Goal: Task Accomplishment & Management: Manage account settings

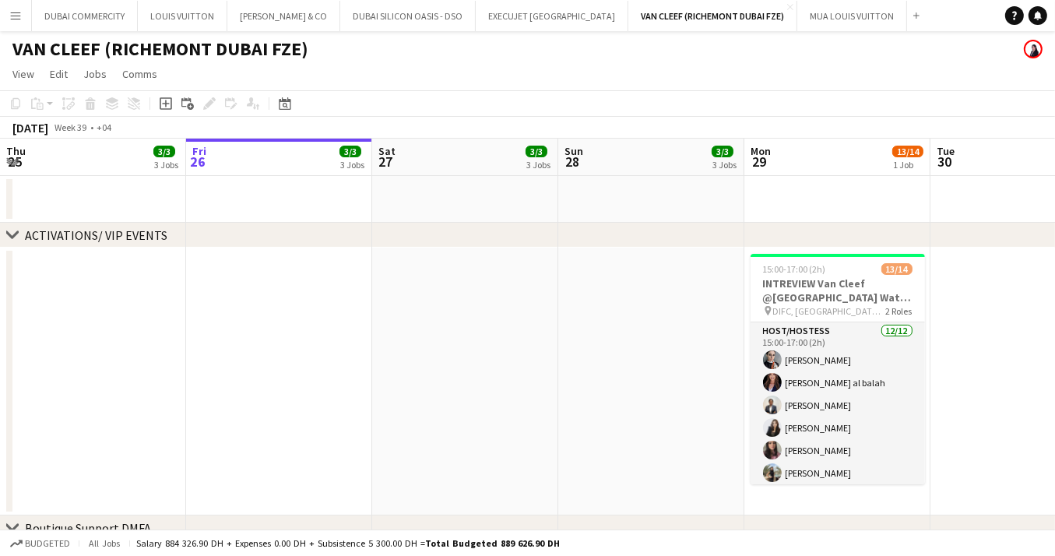
scroll to position [0, 520]
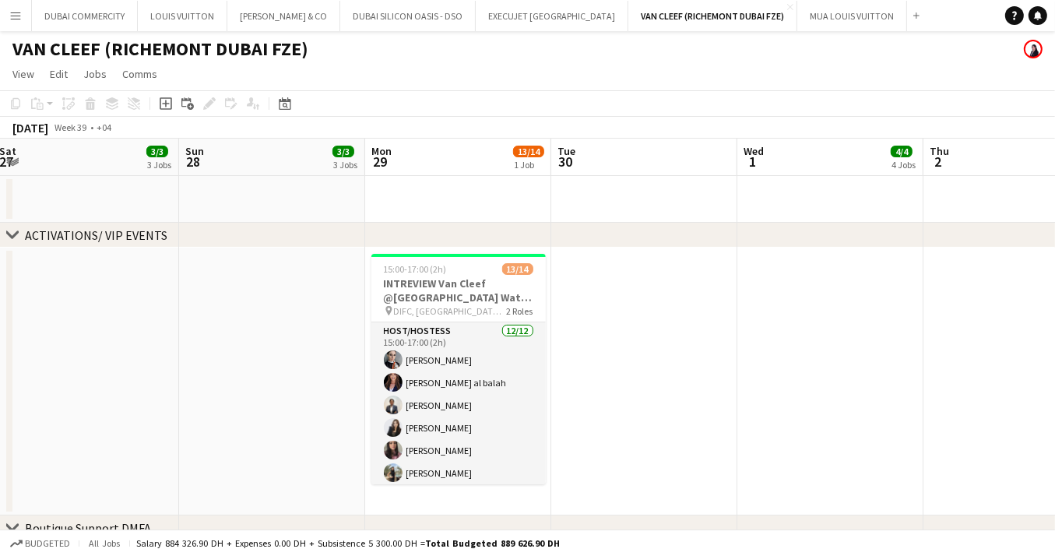
drag, startPoint x: 126, startPoint y: 404, endPoint x: 463, endPoint y: 418, distance: 337.4
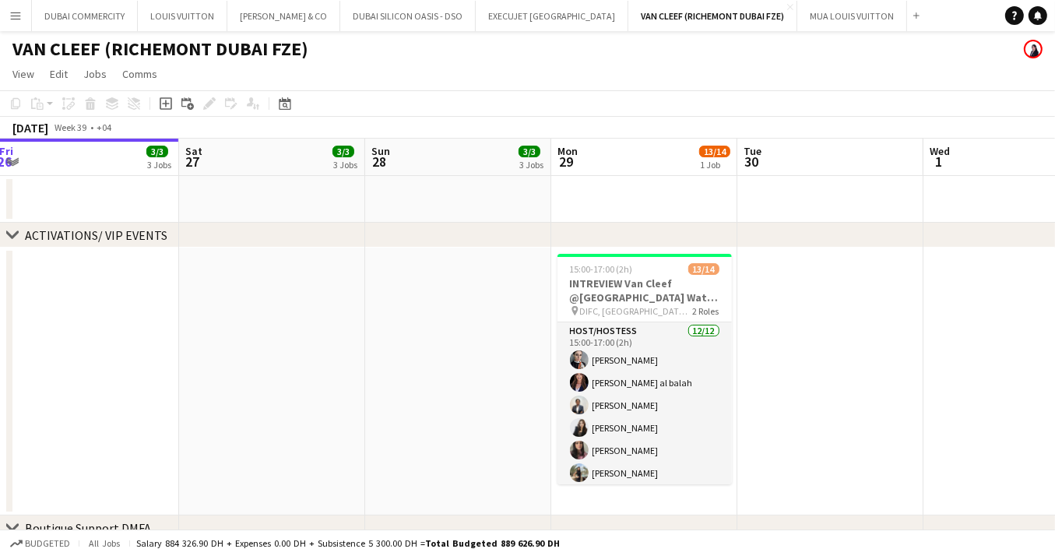
scroll to position [0, 366]
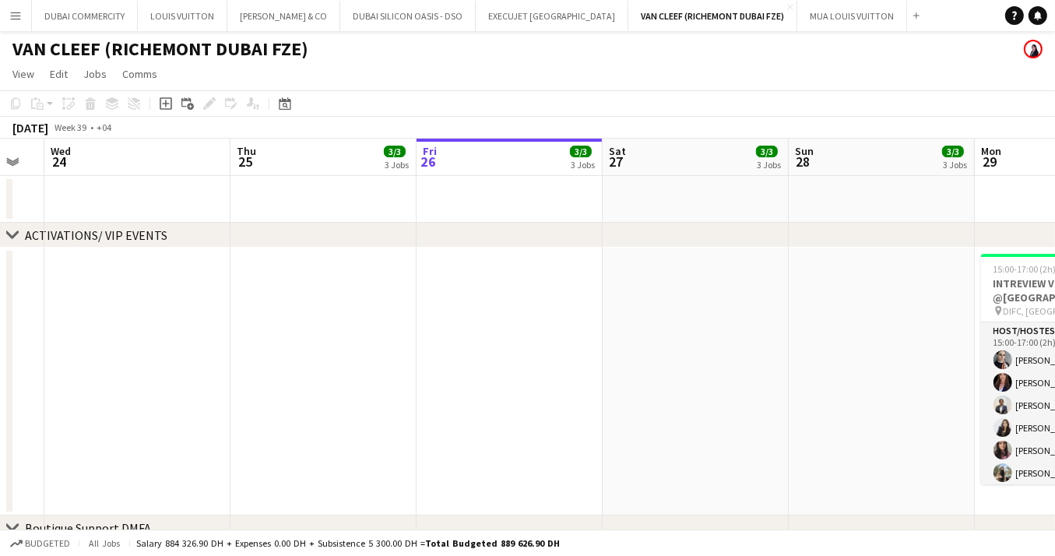
drag, startPoint x: 154, startPoint y: 389, endPoint x: 563, endPoint y: 409, distance: 409.2
click at [834, 9] on button "MUA LOUIS VUITTON Close" at bounding box center [852, 16] width 110 height 30
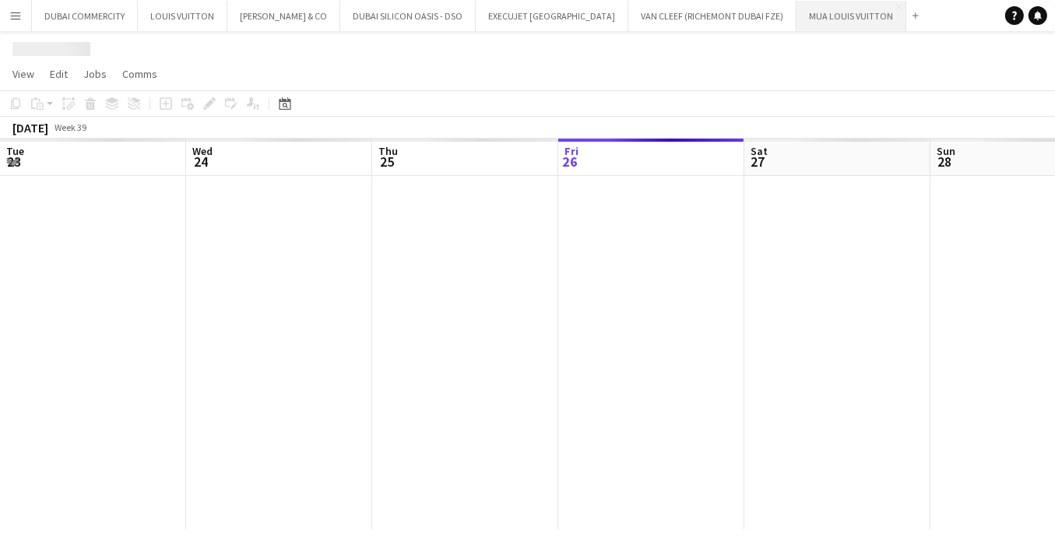
scroll to position [0, 372]
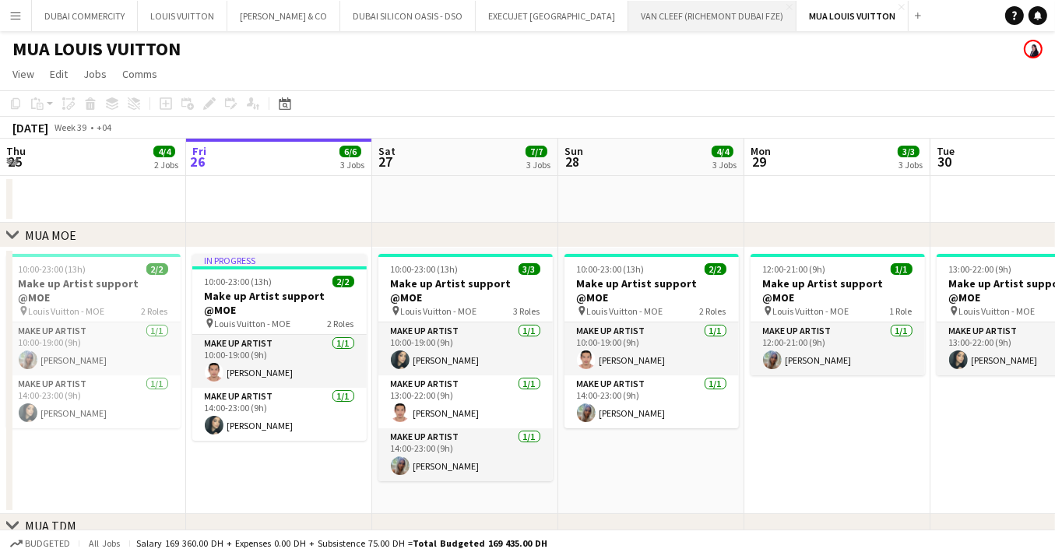
click at [721, 8] on button "VAN CLEEF (RICHEMONT DUBAI FZE) Close" at bounding box center [712, 16] width 168 height 30
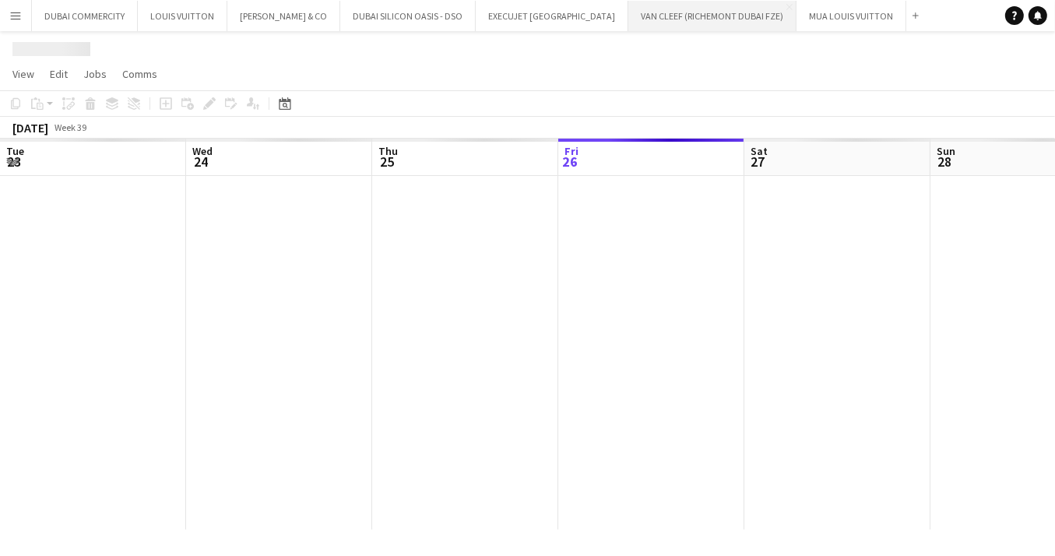
scroll to position [0, 372]
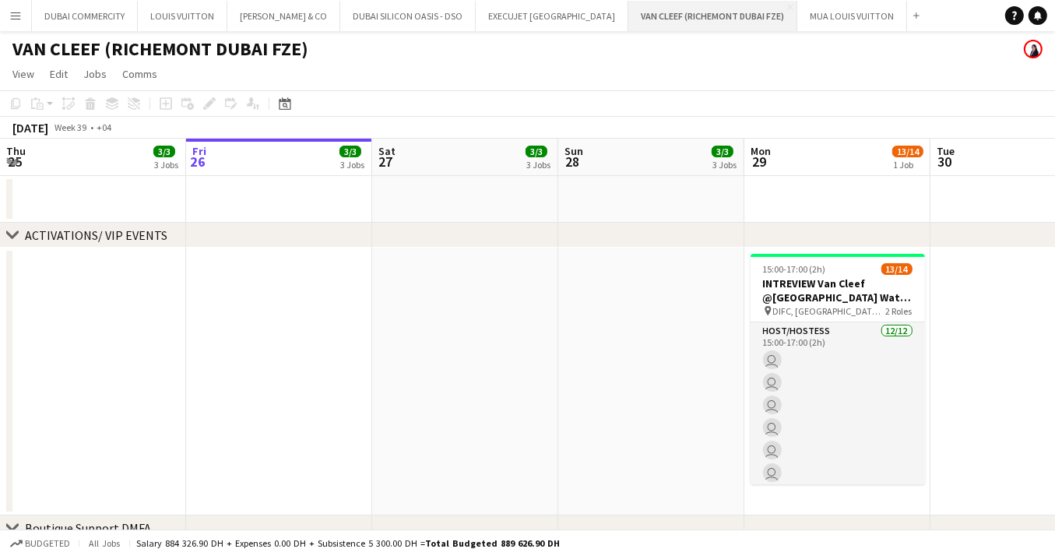
click at [723, 10] on button "VAN CLEEF (RICHEMONT DUBAI FZE) Close" at bounding box center [712, 16] width 169 height 30
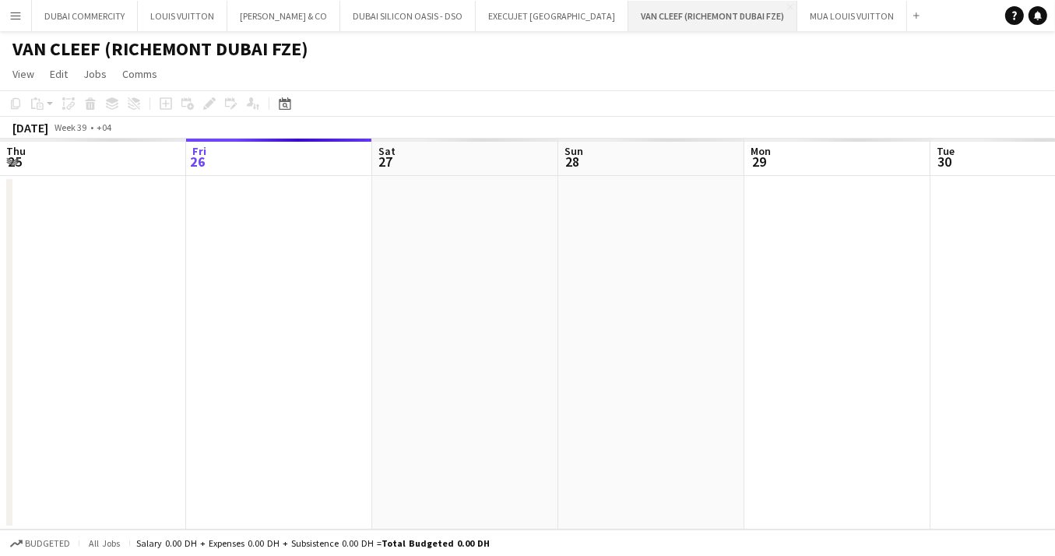
click at [723, 10] on button "VAN CLEEF (RICHEMONT DUBAI FZE) Close" at bounding box center [712, 16] width 169 height 30
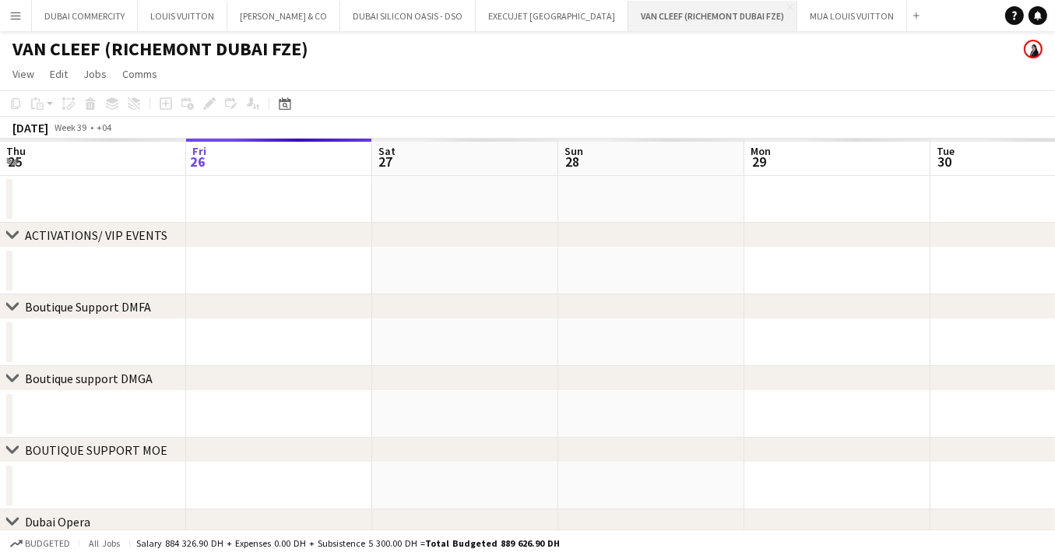
click at [723, 10] on button "VAN CLEEF (RICHEMONT DUBAI FZE) Close" at bounding box center [712, 16] width 169 height 30
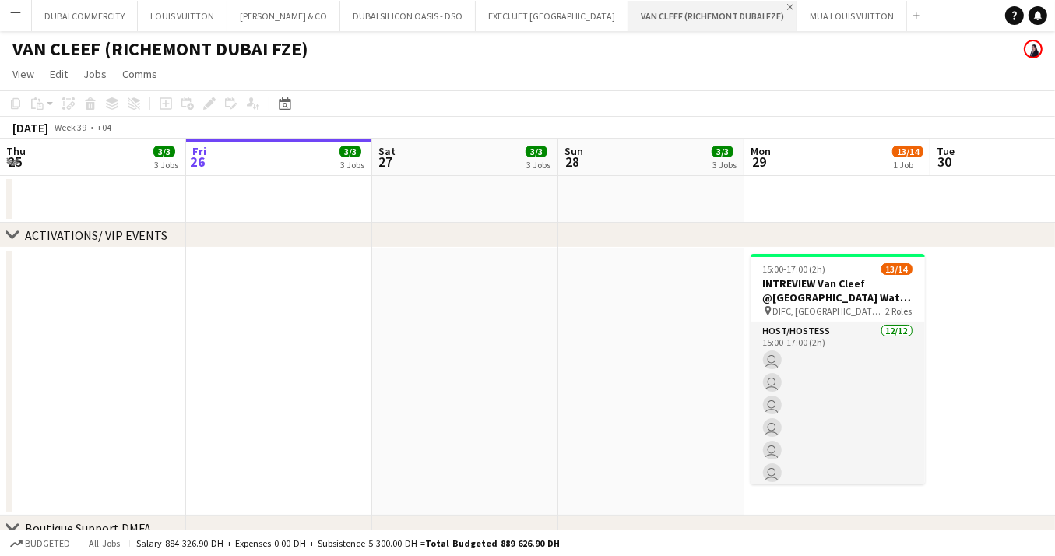
click at [787, 7] on app-icon "Close" at bounding box center [790, 7] width 6 height 6
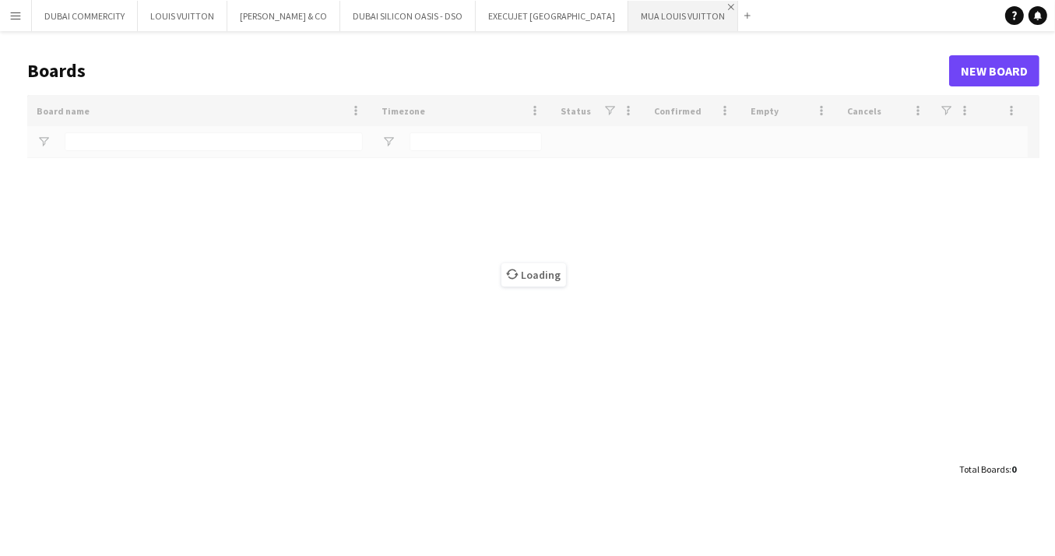
click at [728, 8] on app-icon "Close" at bounding box center [731, 7] width 6 height 6
click at [618, 8] on app-icon "Close" at bounding box center [621, 7] width 6 height 6
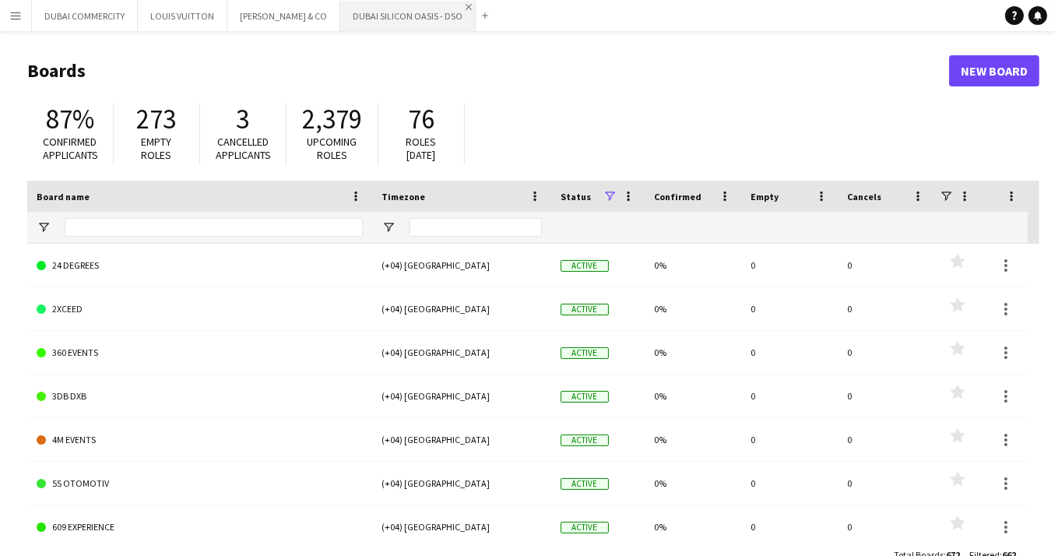
click at [466, 5] on app-icon "Close" at bounding box center [469, 7] width 6 height 6
click at [330, 8] on app-icon "Close" at bounding box center [333, 7] width 6 height 6
click at [218, 9] on app-icon "Close" at bounding box center [220, 7] width 6 height 6
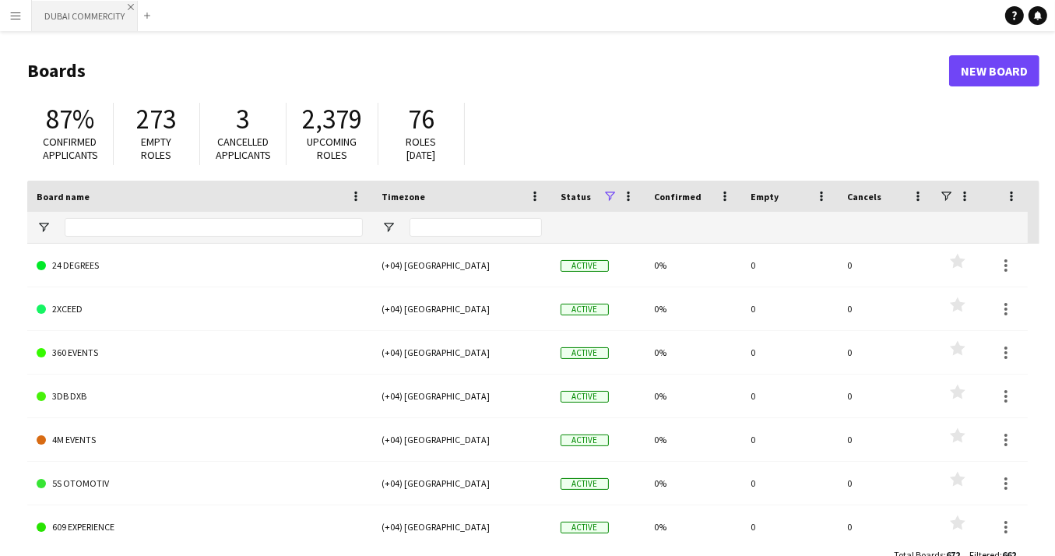
click at [128, 9] on app-icon "Close" at bounding box center [131, 7] width 6 height 6
click at [18, 17] on app-icon "Menu" at bounding box center [15, 15] width 12 height 12
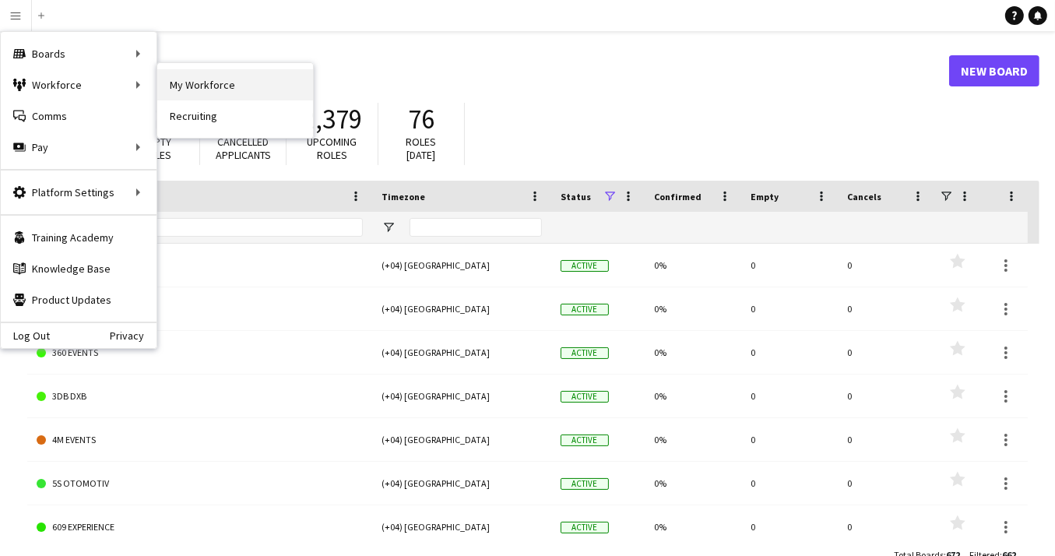
click at [189, 86] on link "My Workforce" at bounding box center [235, 84] width 156 height 31
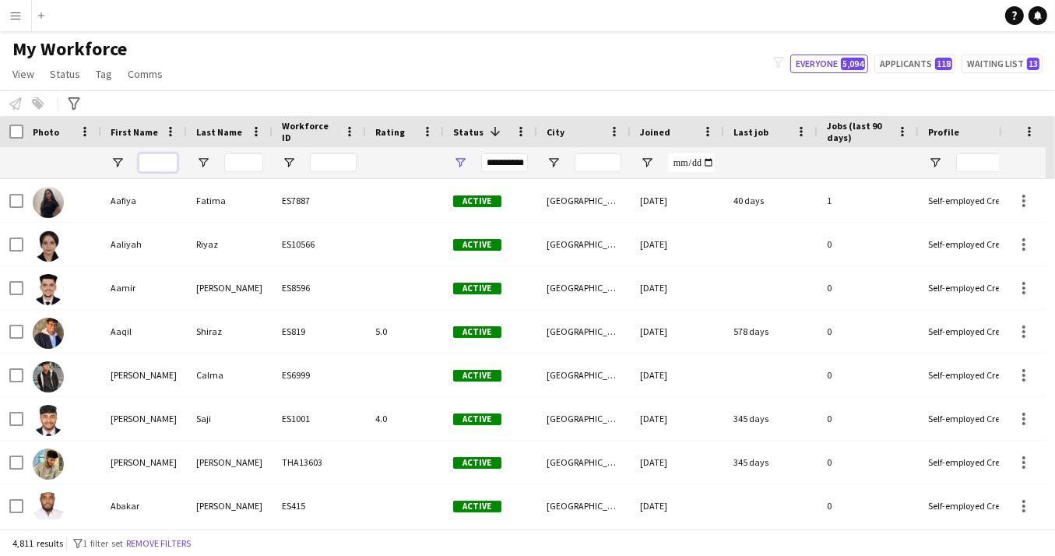
click at [164, 160] on input "First Name Filter Input" at bounding box center [158, 162] width 39 height 19
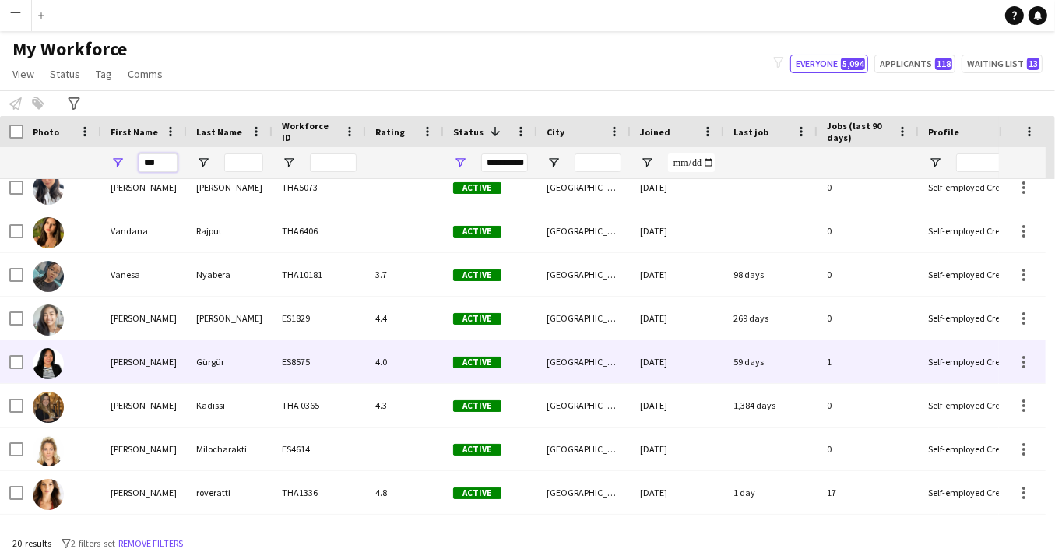
type input "***"
click at [128, 367] on div "[PERSON_NAME]" at bounding box center [144, 361] width 86 height 43
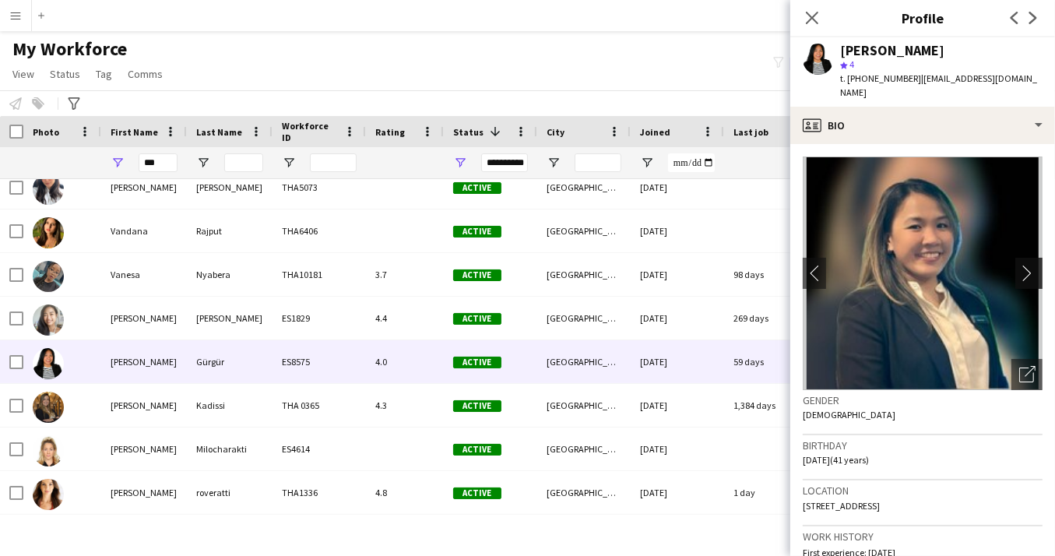
click at [1026, 265] on app-icon "chevron-right" at bounding box center [1031, 273] width 24 height 16
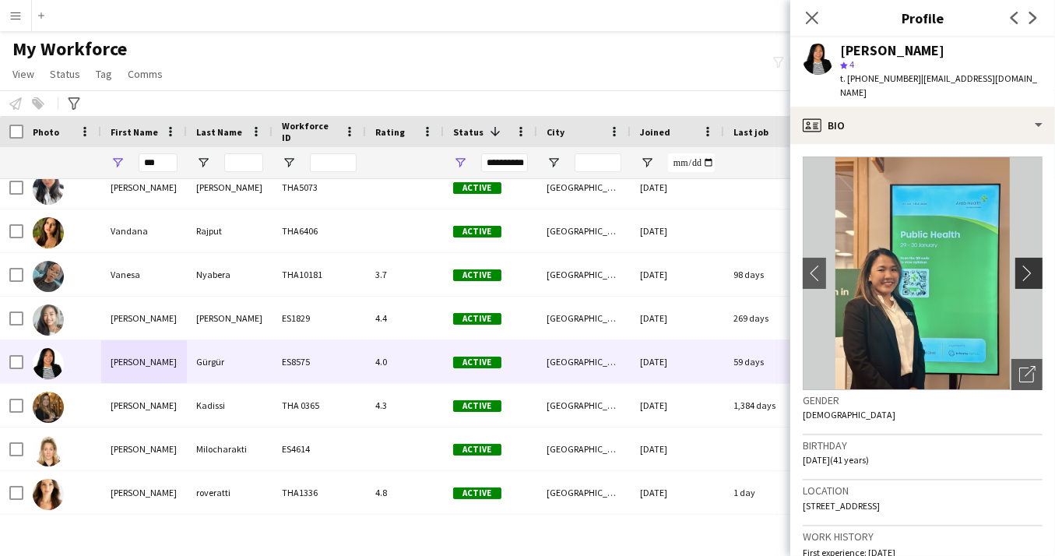
click at [1039, 265] on app-icon "chevron-right" at bounding box center [1031, 273] width 24 height 16
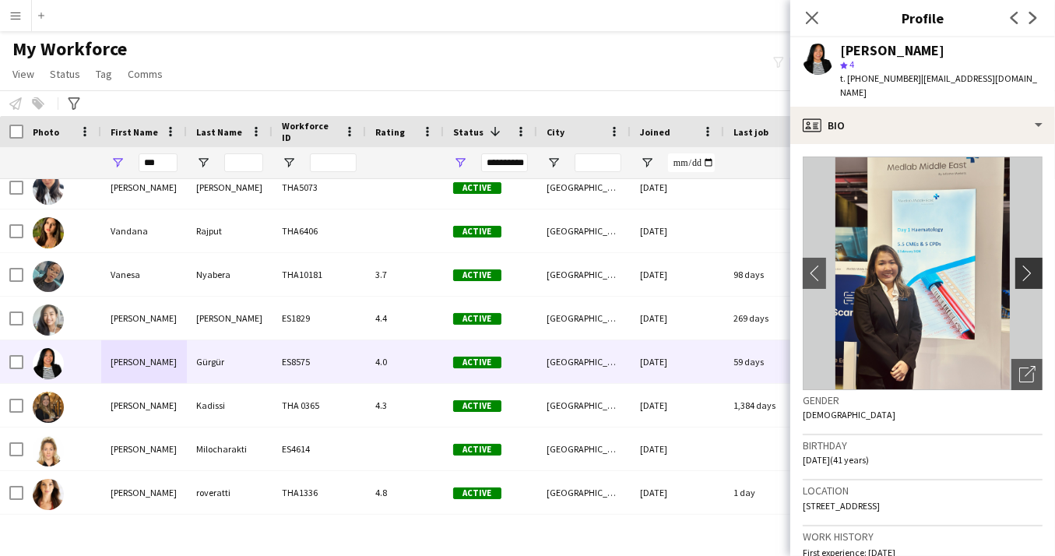
click at [1035, 265] on app-icon "chevron-right" at bounding box center [1031, 273] width 24 height 16
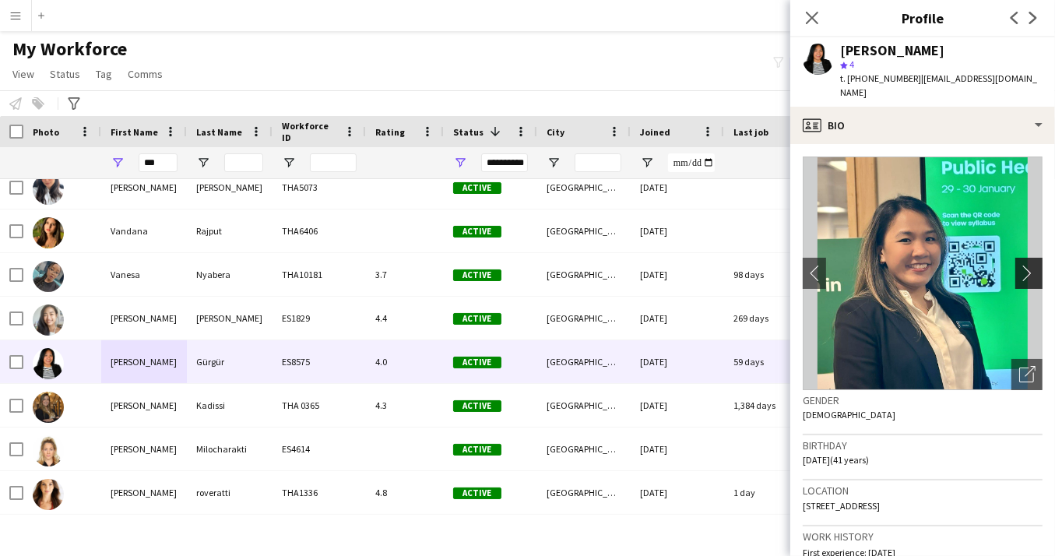
click at [1035, 265] on app-icon "chevron-right" at bounding box center [1031, 273] width 24 height 16
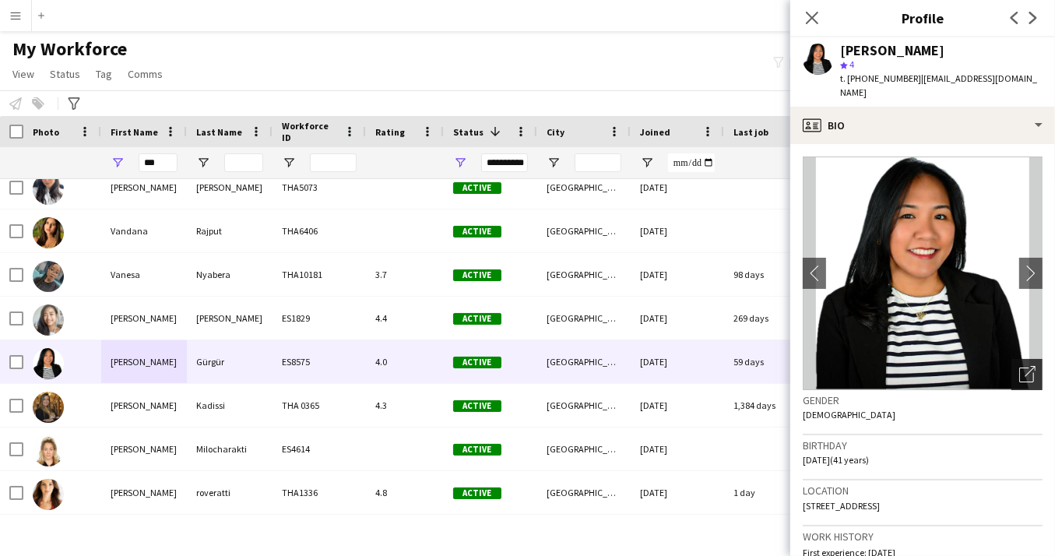
click at [1026, 366] on icon "Open photos pop-in" at bounding box center [1027, 374] width 16 height 16
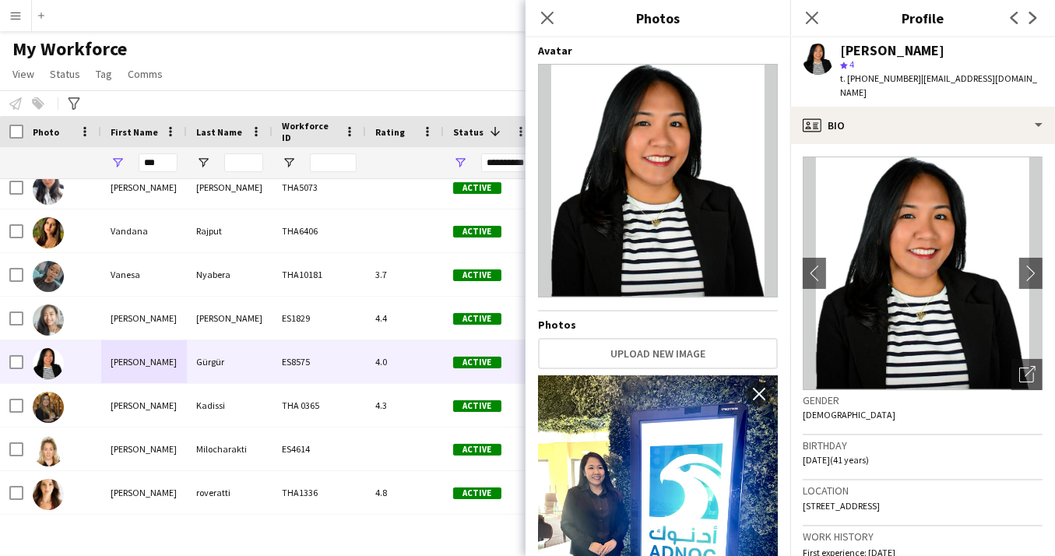
click at [650, 212] on img at bounding box center [658, 181] width 240 height 234
click at [548, 23] on icon "Close pop-in" at bounding box center [547, 17] width 15 height 15
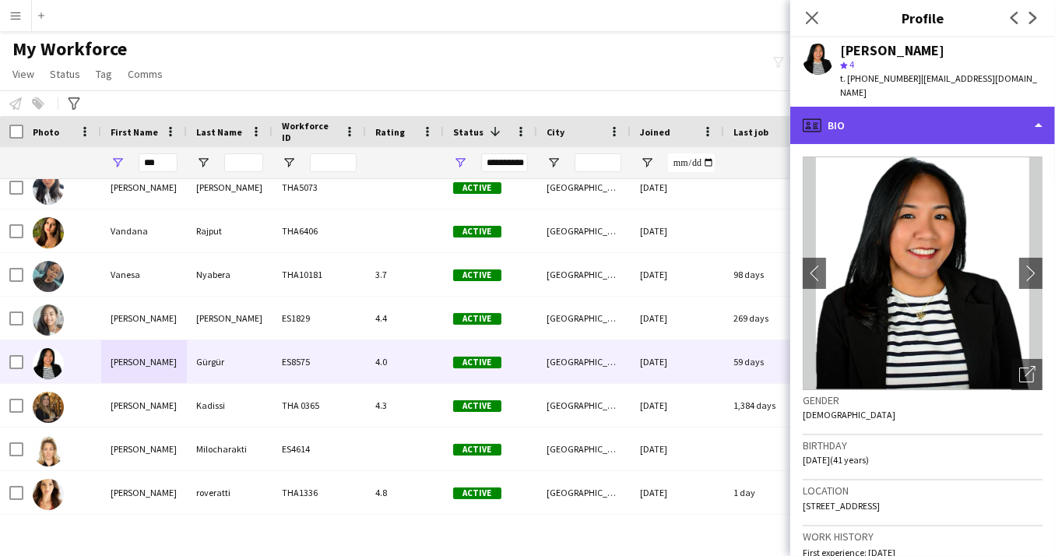
click at [1023, 115] on div "profile Bio" at bounding box center [922, 125] width 265 height 37
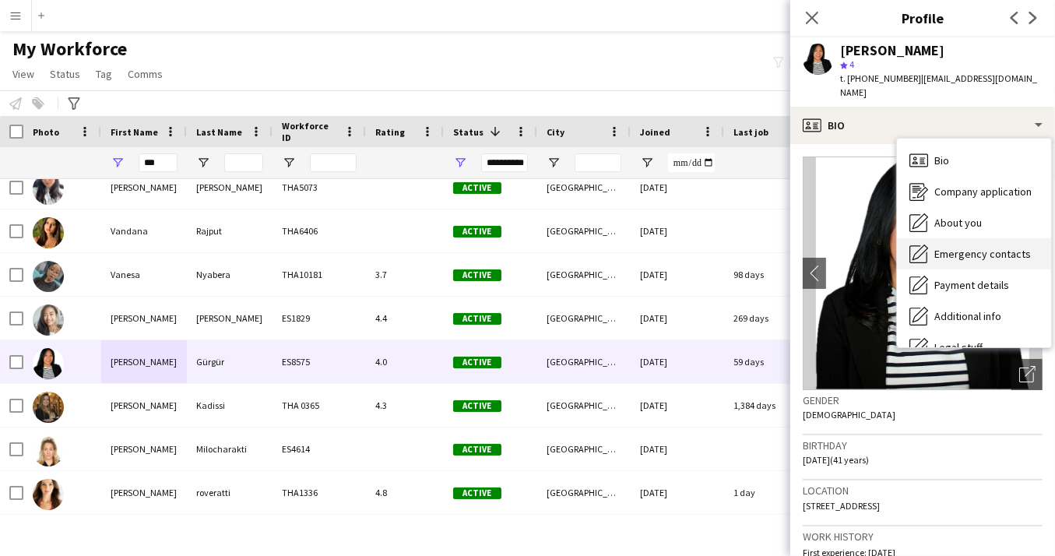
click at [997, 248] on div "Emergency contacts Emergency contacts" at bounding box center [974, 253] width 154 height 31
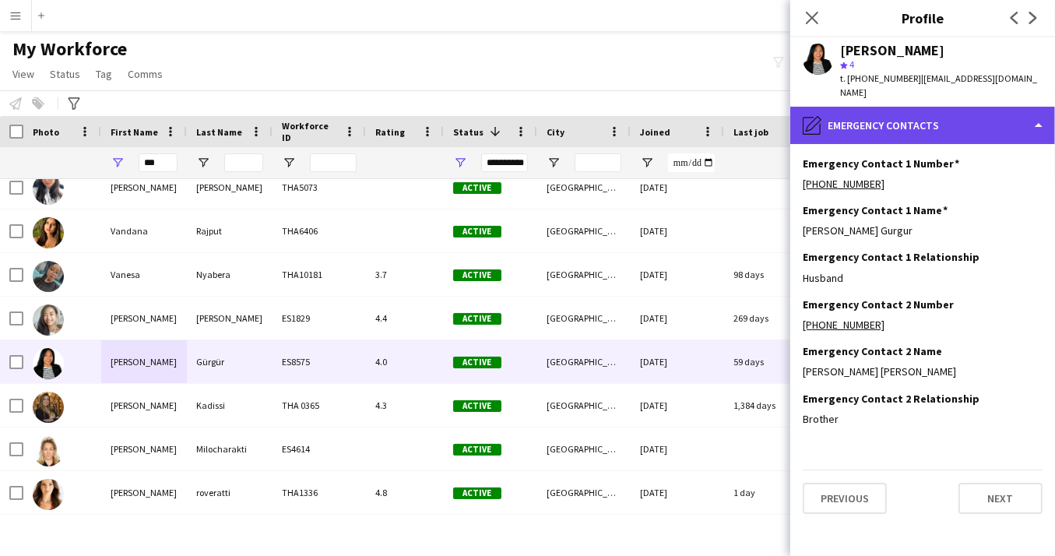
click at [1042, 112] on div "pencil4 Emergency contacts" at bounding box center [922, 125] width 265 height 37
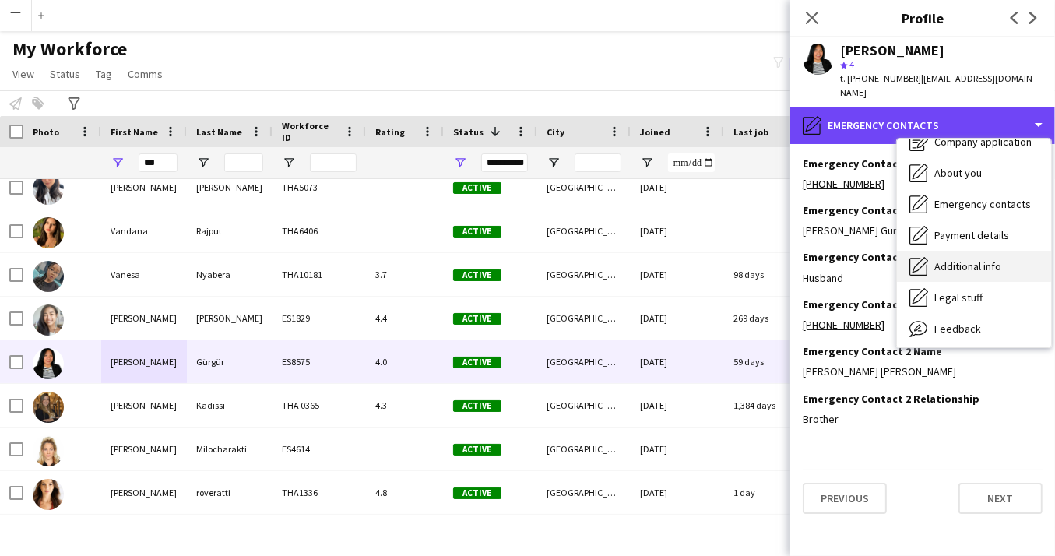
scroll to position [50, 0]
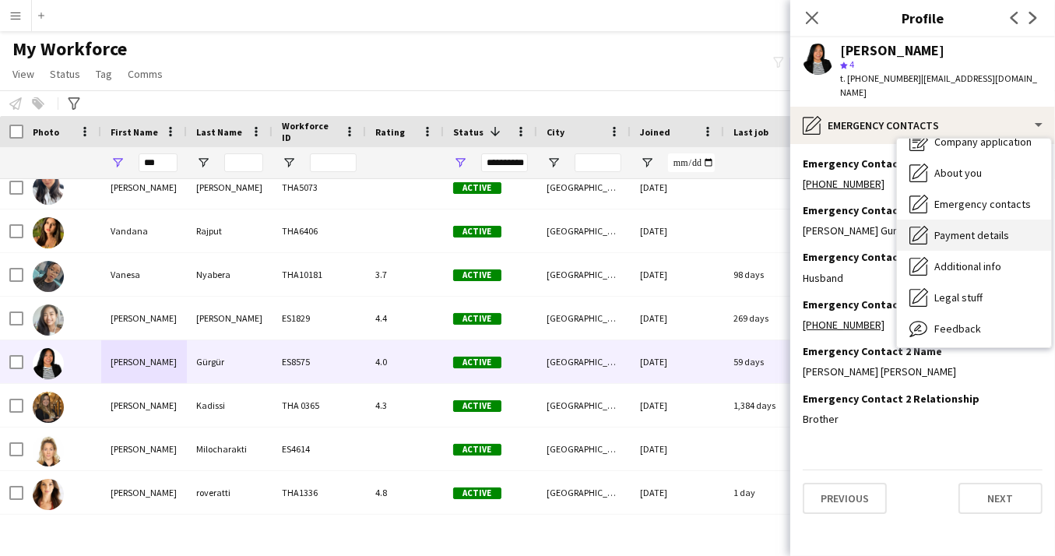
click at [979, 228] on span "Payment details" at bounding box center [971, 235] width 75 height 14
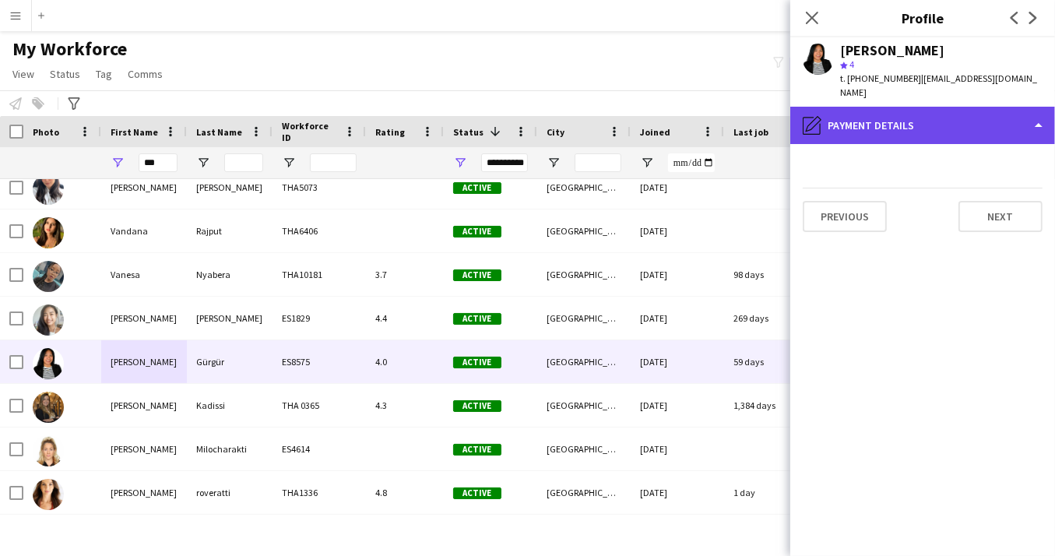
click at [976, 119] on div "pencil4 Payment details" at bounding box center [922, 125] width 265 height 37
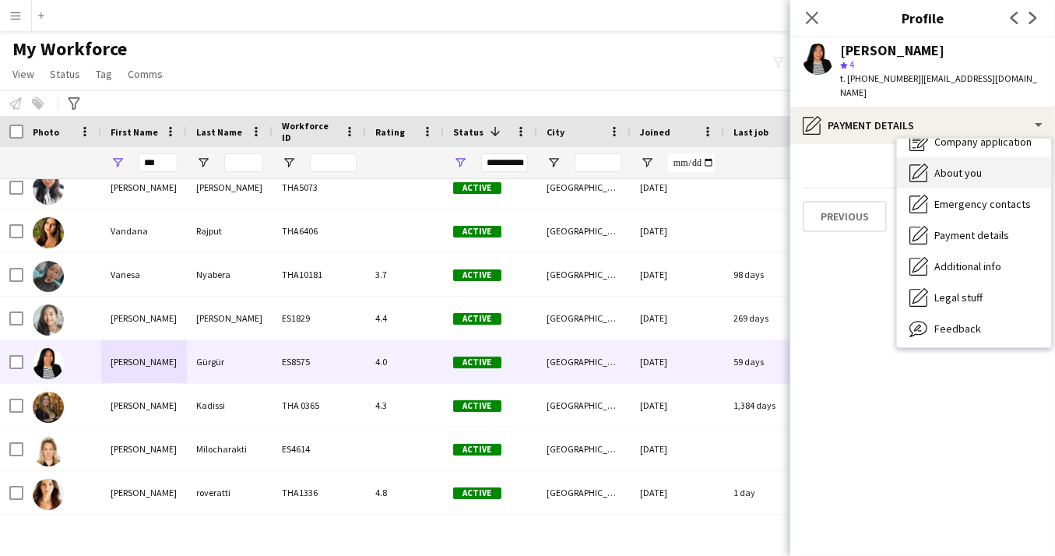
click at [965, 166] on span "About you" at bounding box center [957, 173] width 47 height 14
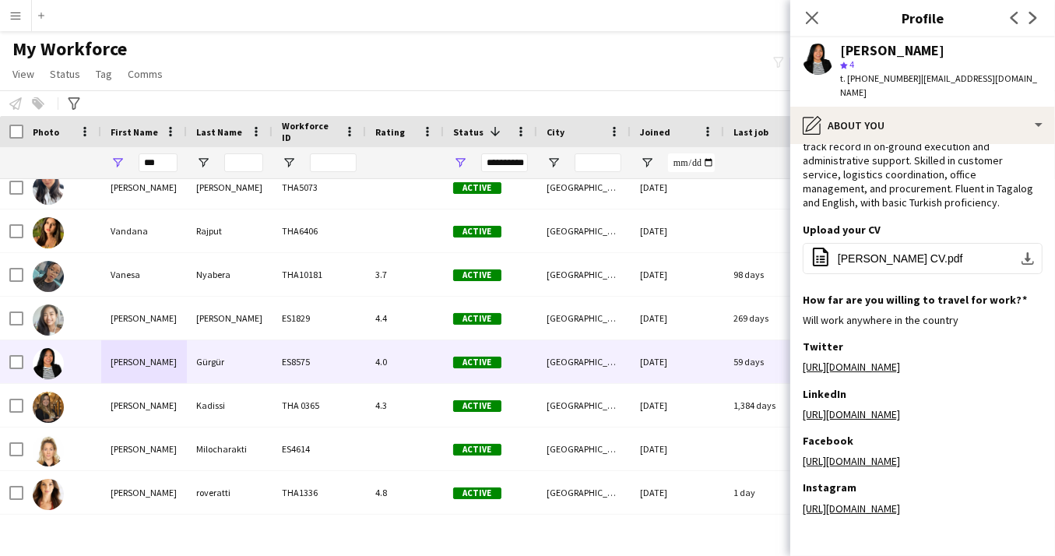
scroll to position [0, 0]
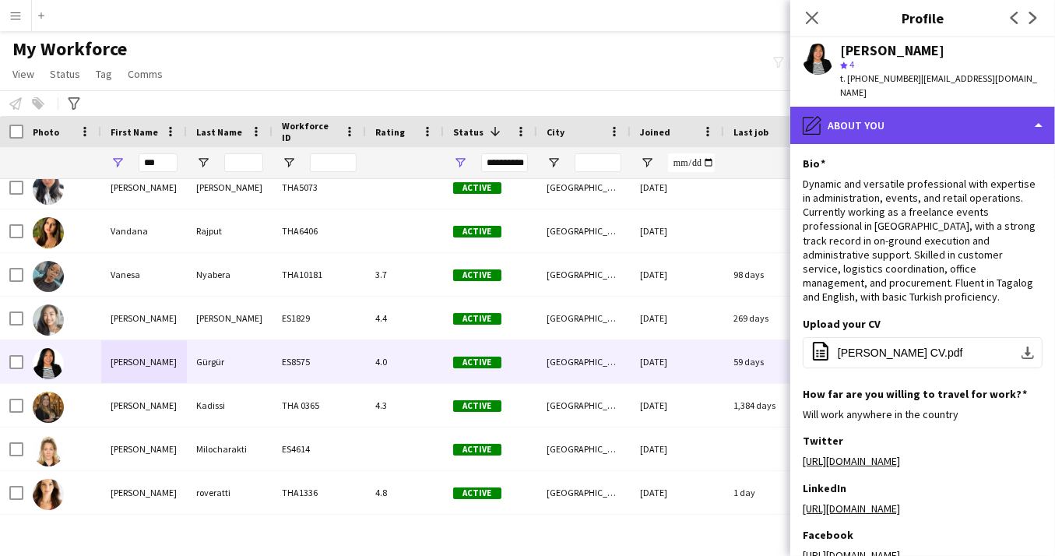
click at [1046, 111] on div "pencil4 About you" at bounding box center [922, 125] width 265 height 37
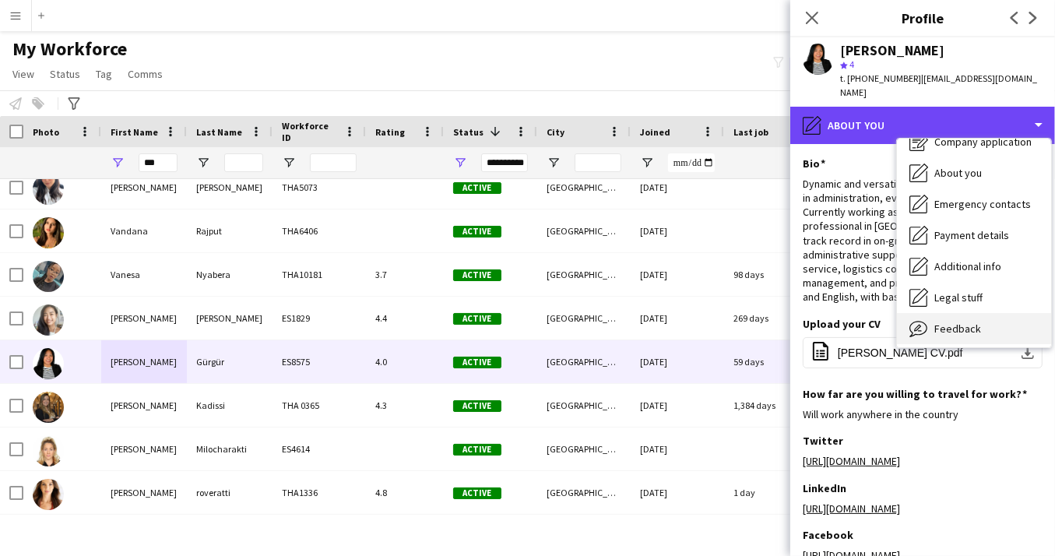
scroll to position [84, 0]
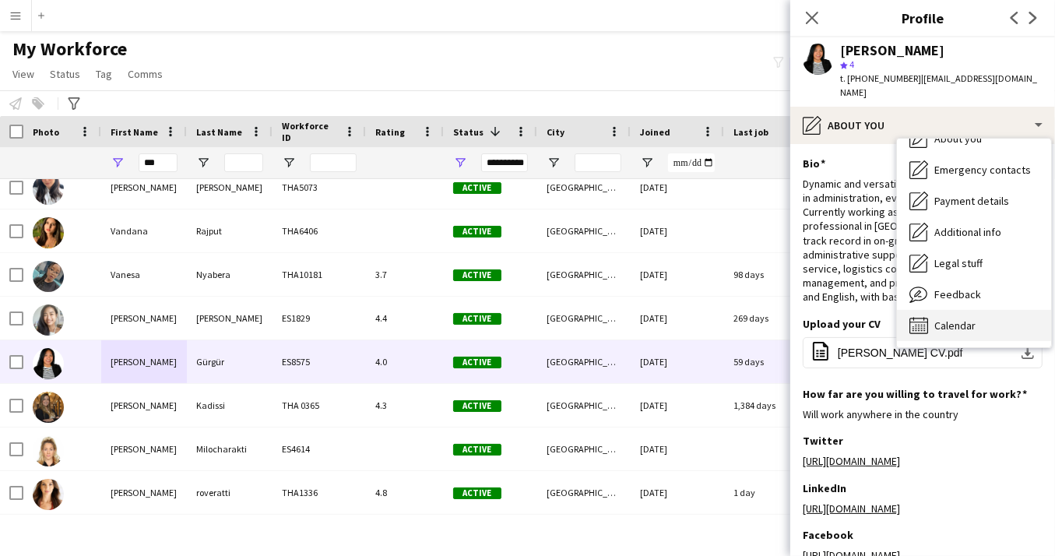
click at [954, 318] on span "Calendar" at bounding box center [954, 325] width 41 height 14
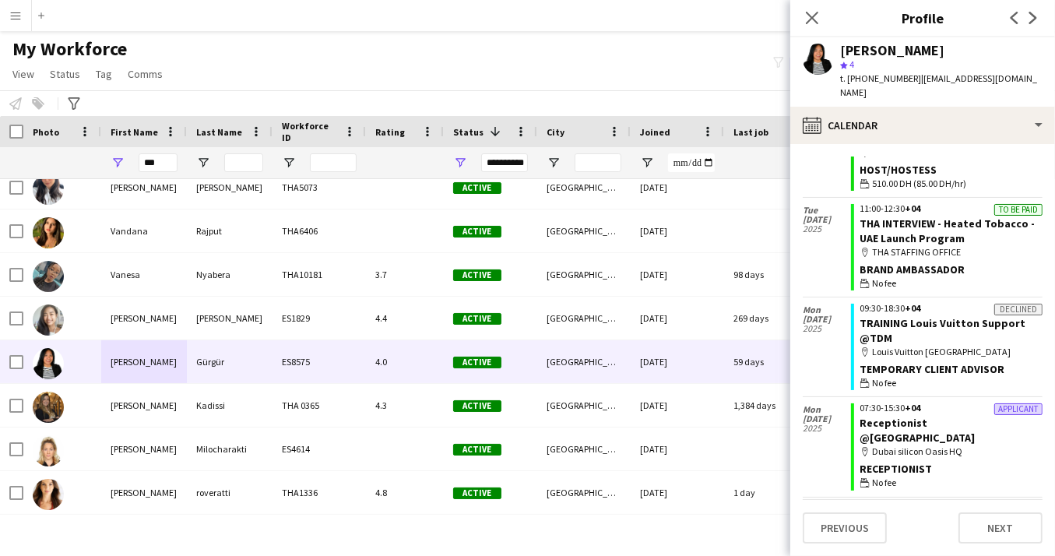
scroll to position [0, 0]
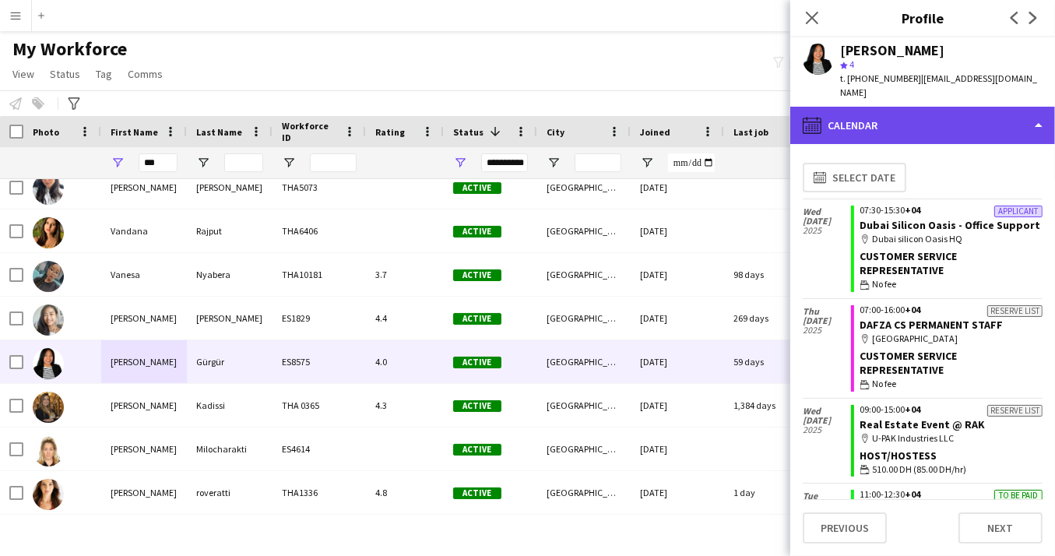
click at [1039, 108] on div "calendar-full Calendar" at bounding box center [922, 125] width 265 height 37
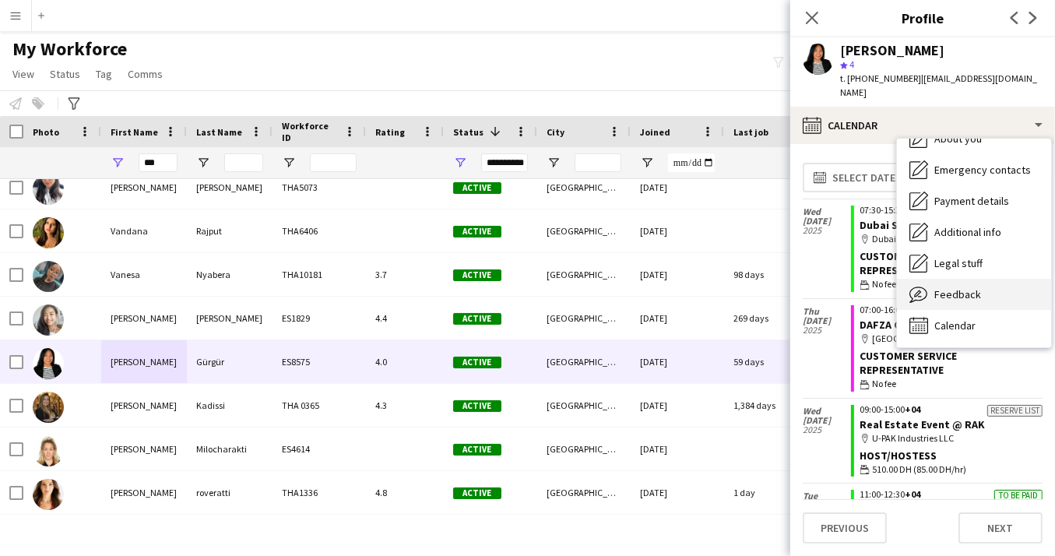
click at [955, 287] on span "Feedback" at bounding box center [957, 294] width 47 height 14
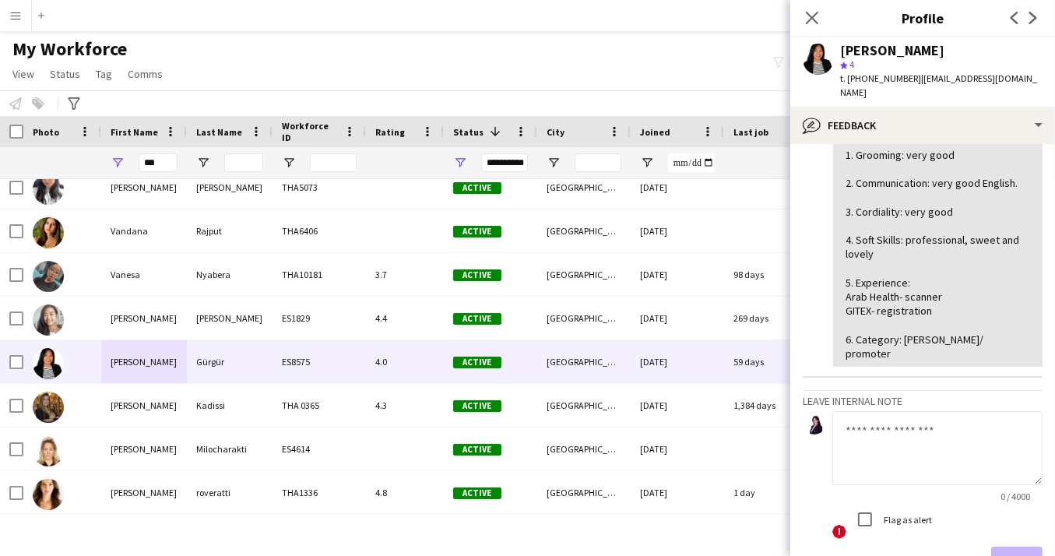
scroll to position [276, 0]
click at [515, 55] on div "My Workforce View Views Default view New view Update view Delete view Edit name…" at bounding box center [527, 63] width 1055 height 53
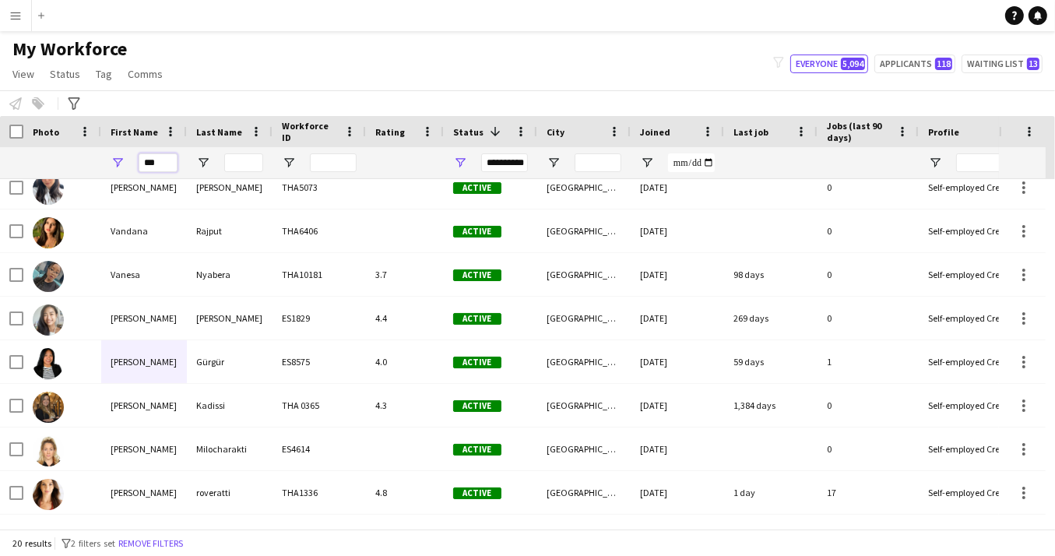
click at [170, 162] on input "***" at bounding box center [158, 162] width 39 height 19
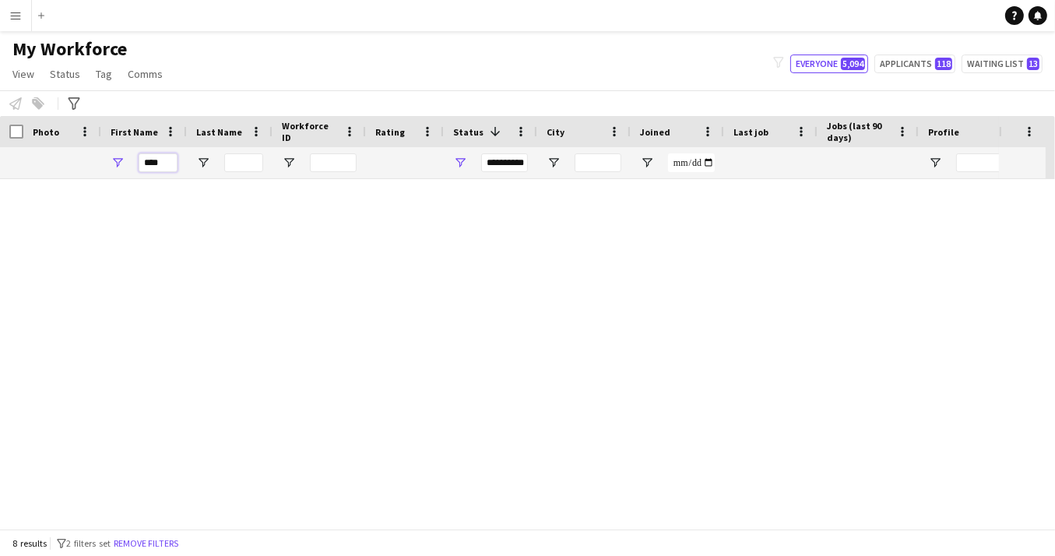
scroll to position [8, 0]
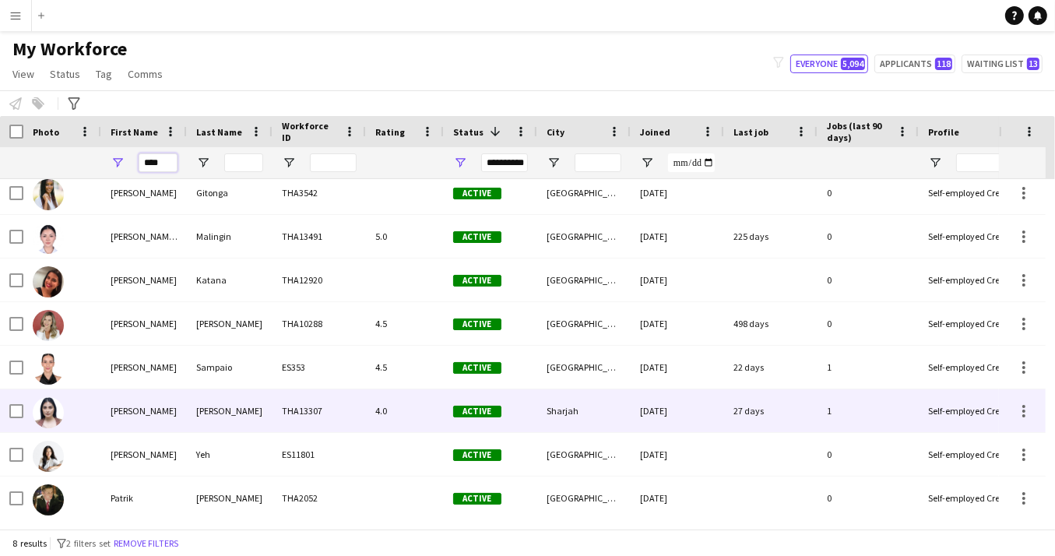
type input "****"
click at [133, 407] on div "[PERSON_NAME]" at bounding box center [144, 410] width 86 height 43
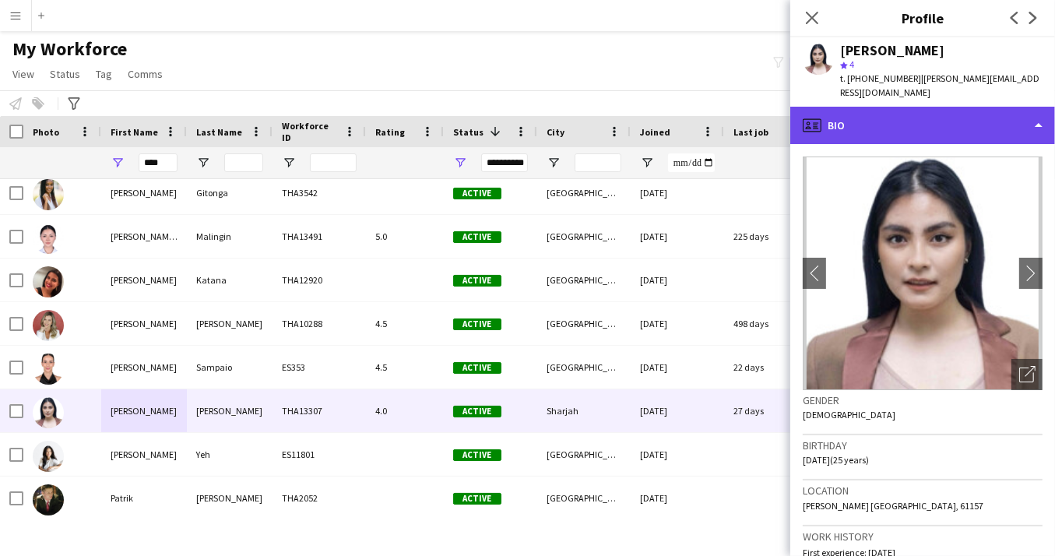
click at [1042, 128] on div "profile Bio" at bounding box center [922, 125] width 265 height 37
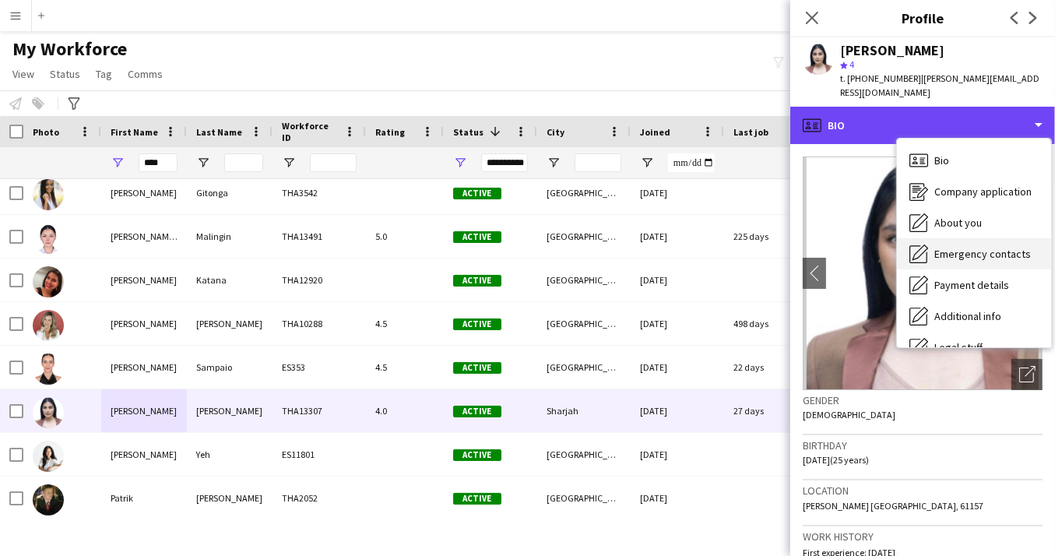
scroll to position [84, 0]
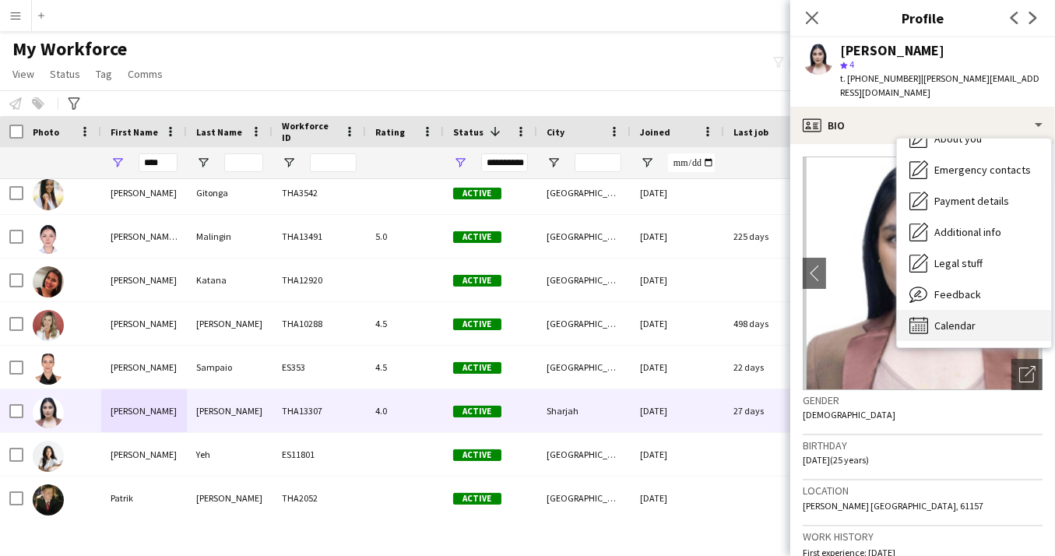
click at [958, 324] on span "Calendar" at bounding box center [954, 325] width 41 height 14
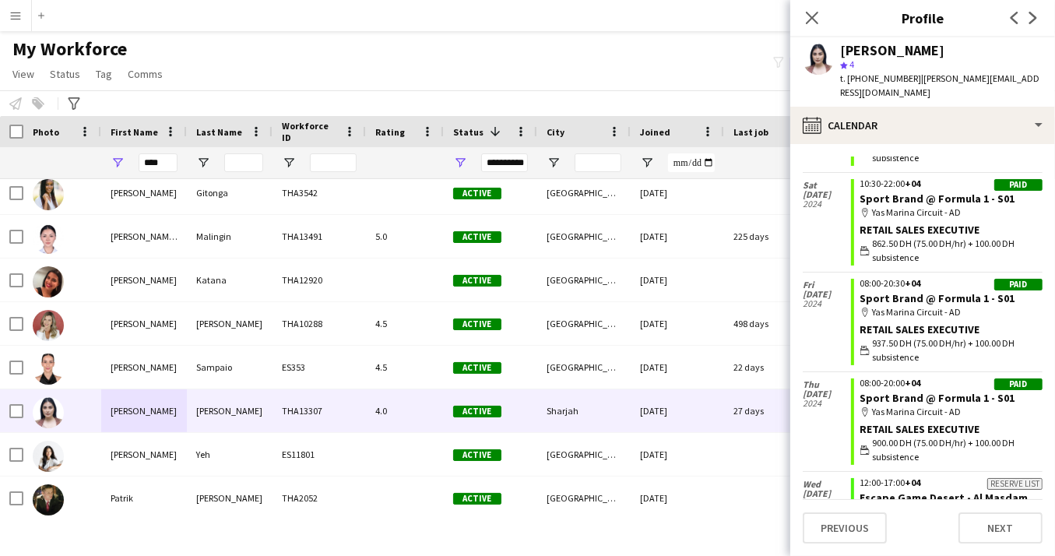
scroll to position [4078, 0]
click at [815, 13] on icon "Close pop-in" at bounding box center [811, 17] width 15 height 15
